Goal: Information Seeking & Learning: Understand process/instructions

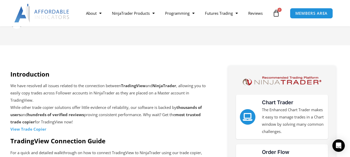
scroll to position [138, 0]
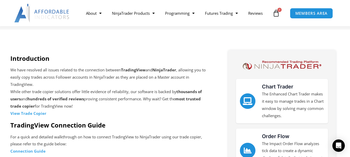
click at [28, 114] on strong "View Trade Copier" at bounding box center [28, 113] width 36 height 5
drag, startPoint x: 39, startPoint y: 113, endPoint x: 50, endPoint y: 113, distance: 10.6
click at [50, 113] on p "We have resolved all issues related to the connection between TradingView and N…" at bounding box center [110, 92] width 200 height 51
click at [57, 111] on p "We have resolved all issues related to the connection between TradingView and N…" at bounding box center [110, 92] width 200 height 51
drag, startPoint x: 18, startPoint y: 112, endPoint x: 55, endPoint y: 113, distance: 37.1
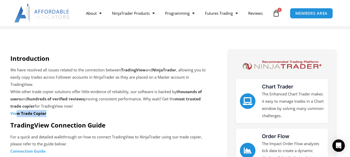
click at [55, 113] on p "We have resolved all issues related to the connection between TradingView and N…" at bounding box center [110, 92] width 200 height 51
click at [73, 113] on p "We have resolved all issues related to the connection between TradingView and N…" at bounding box center [110, 92] width 200 height 51
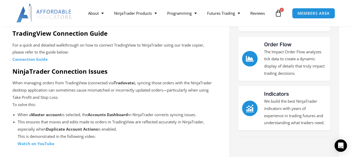
scroll to position [242, 0]
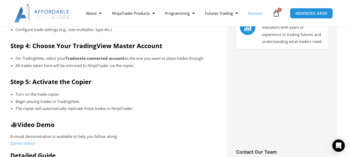
scroll to position [311, 0]
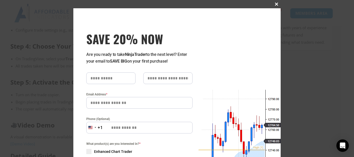
click at [275, 1] on button "Close this module" at bounding box center [276, 4] width 8 height 8
